Goal: Information Seeking & Learning: Learn about a topic

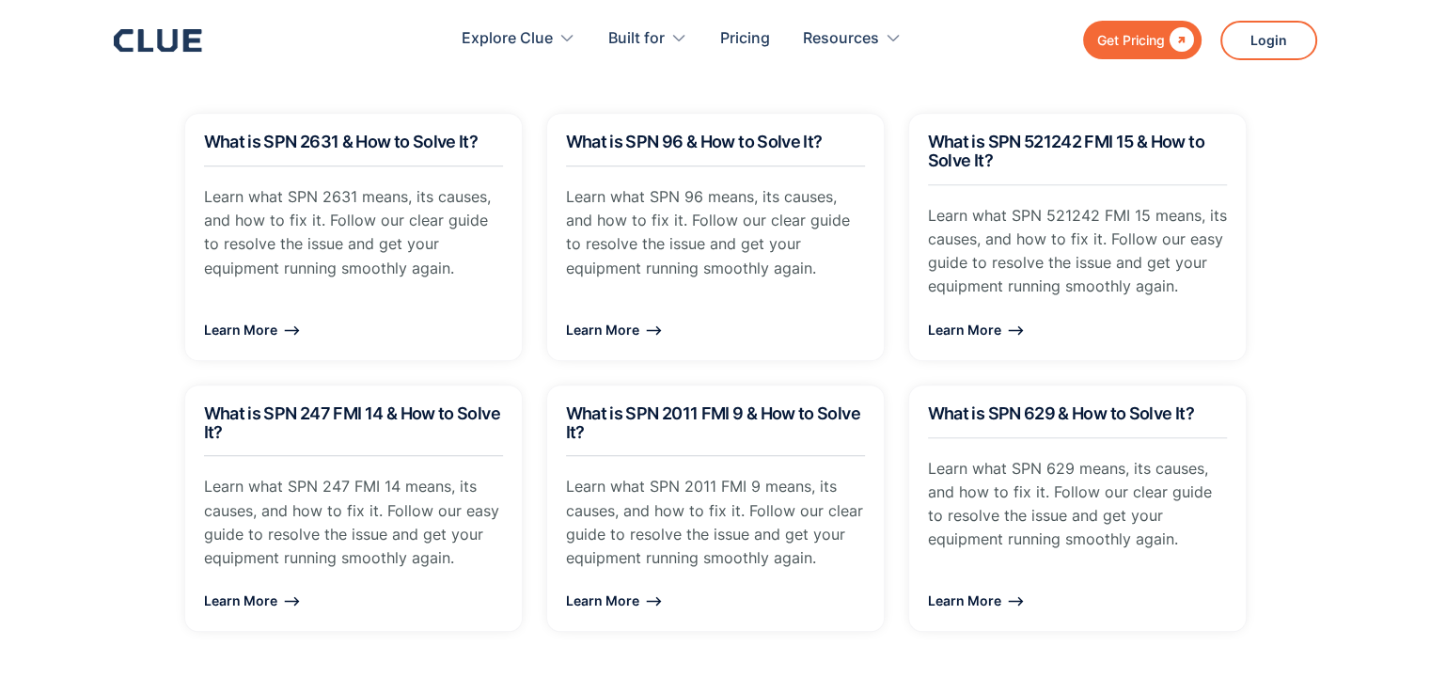
scroll to position [1490, 0]
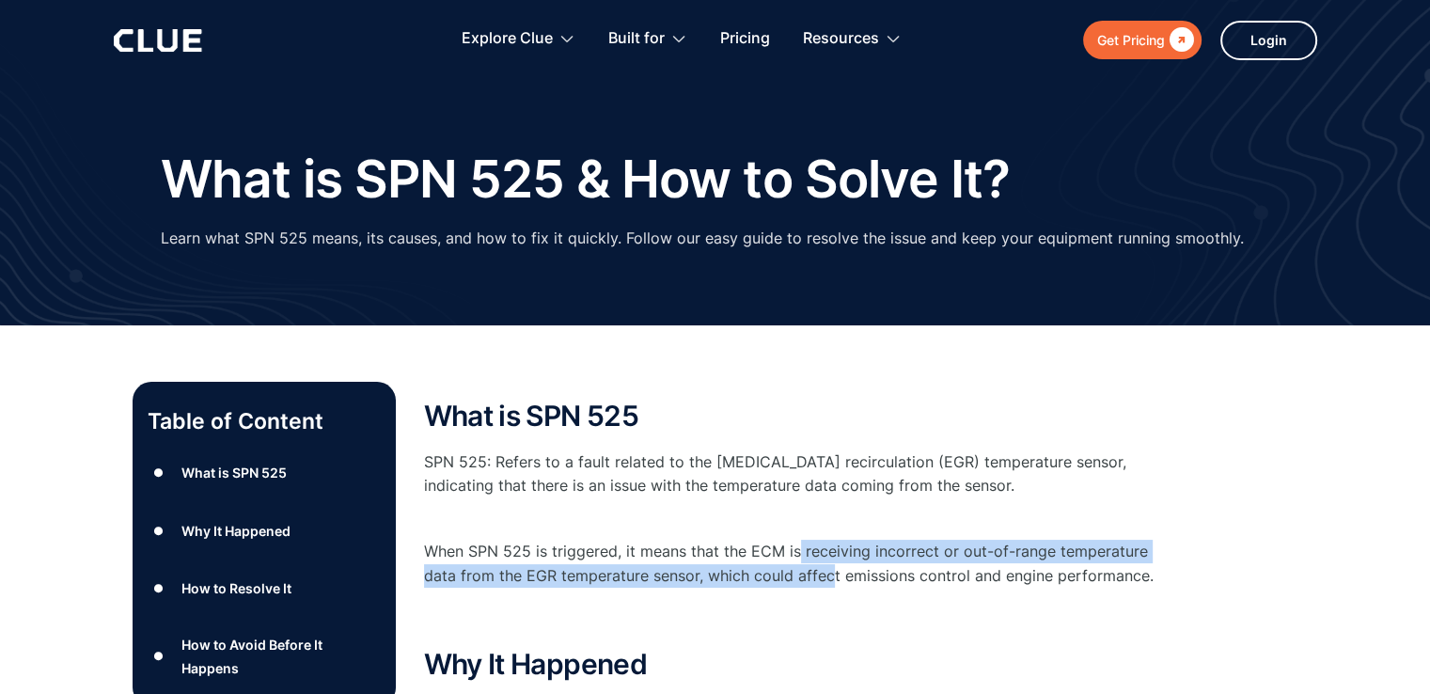
drag, startPoint x: 796, startPoint y: 525, endPoint x: 835, endPoint y: 545, distance: 43.8
click at [835, 545] on div "What is SPN 525 SPN 525: Refers to a fault related to the [MEDICAL_DATA] recirc…" at bounding box center [800, 515] width 752 height 229
